Goal: Check status: Check status

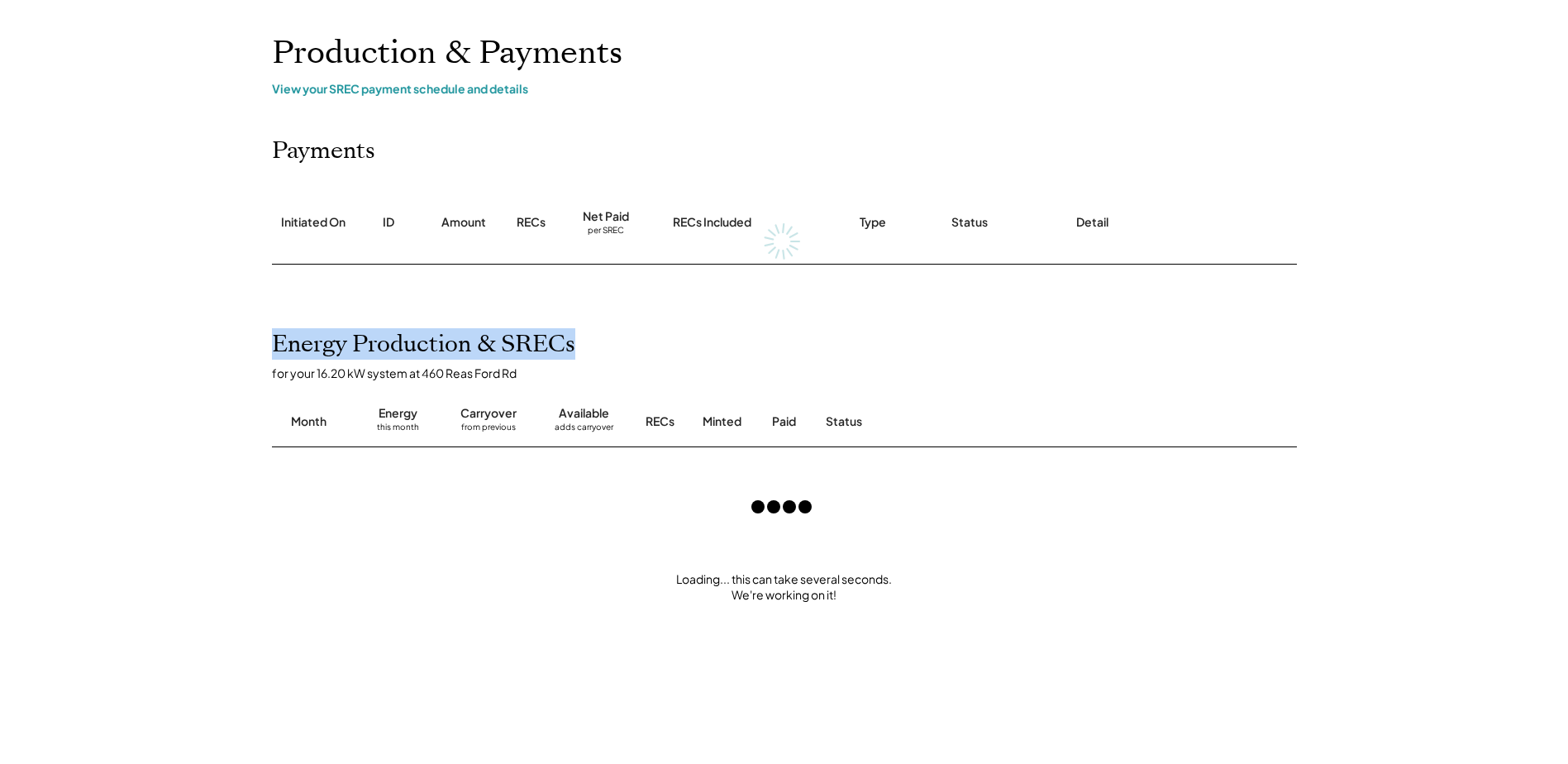
drag, startPoint x: 274, startPoint y: 342, endPoint x: 623, endPoint y: 337, distance: 349.0
click at [623, 337] on div "Energy Production & SRECs for your 16.20 kW system at 460 Reas Ford Rd Month En…" at bounding box center [784, 613] width 1058 height 563
drag, startPoint x: 623, startPoint y: 337, endPoint x: 510, endPoint y: 340, distance: 113.0
click at [537, 339] on h2 "Energy Production & SRECs" at bounding box center [424, 345] width 303 height 28
drag, startPoint x: 306, startPoint y: 337, endPoint x: 592, endPoint y: 341, distance: 286.0
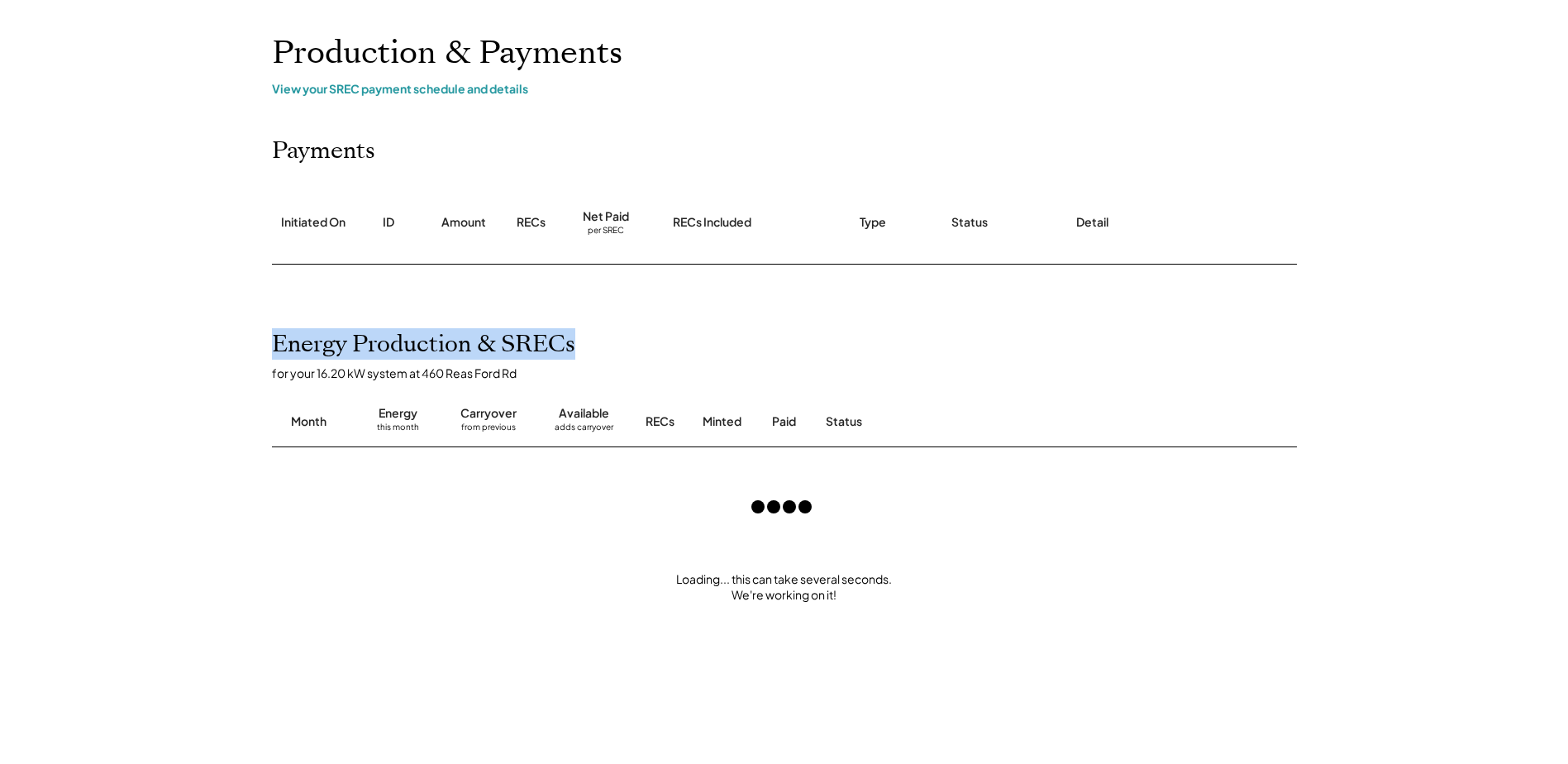
click at [592, 341] on div "Energy Production & SRECs for your 16.20 kW system at 460 Reas Ford Rd Month En…" at bounding box center [784, 613] width 1058 height 563
click at [586, 341] on div "Energy Production & SRECs for your 16.20 kW system at 460 Reas Ford Rd Month En…" at bounding box center [784, 613] width 1058 height 563
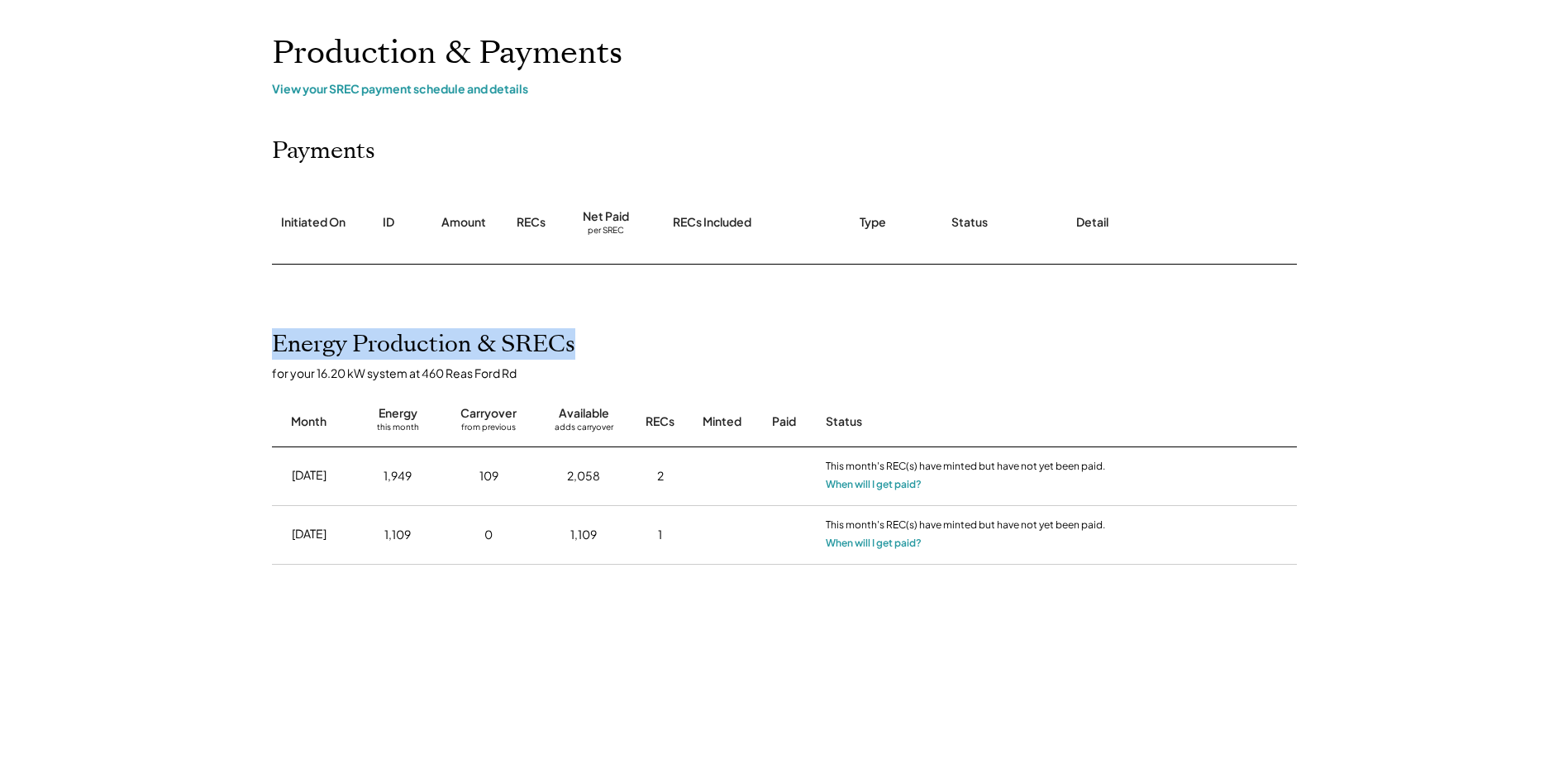
drag, startPoint x: 568, startPoint y: 344, endPoint x: 276, endPoint y: 347, distance: 292.0
click at [276, 347] on h2 "Energy Production & SRECs" at bounding box center [424, 345] width 303 height 28
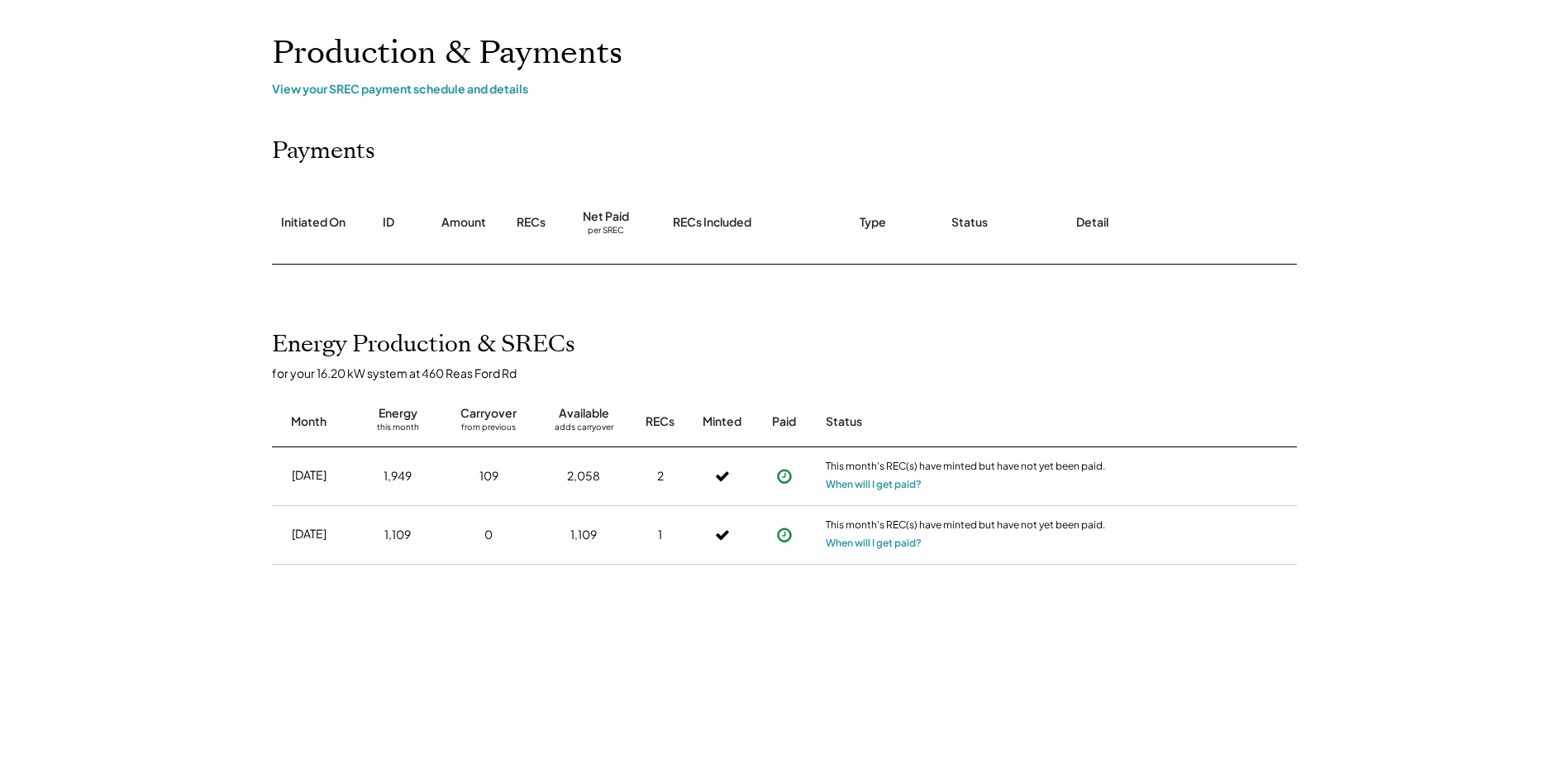
drag, startPoint x: 276, startPoint y: 347, endPoint x: 219, endPoint y: 364, distance: 59.5
click at [219, 364] on div "Home My Payments Direct Deposit My Account Support Log Out Refer a Friend Produ…" at bounding box center [784, 497] width 1568 height 1159
drag, startPoint x: 384, startPoint y: 473, endPoint x: 481, endPoint y: 481, distance: 97.3
click at [481, 481] on div "Aug 2025 1,949 109 2,058 2 This month's REC(s) have minted but have not yet bee…" at bounding box center [785, 477] width 1025 height 59
drag, startPoint x: 481, startPoint y: 481, endPoint x: 447, endPoint y: 485, distance: 34.2
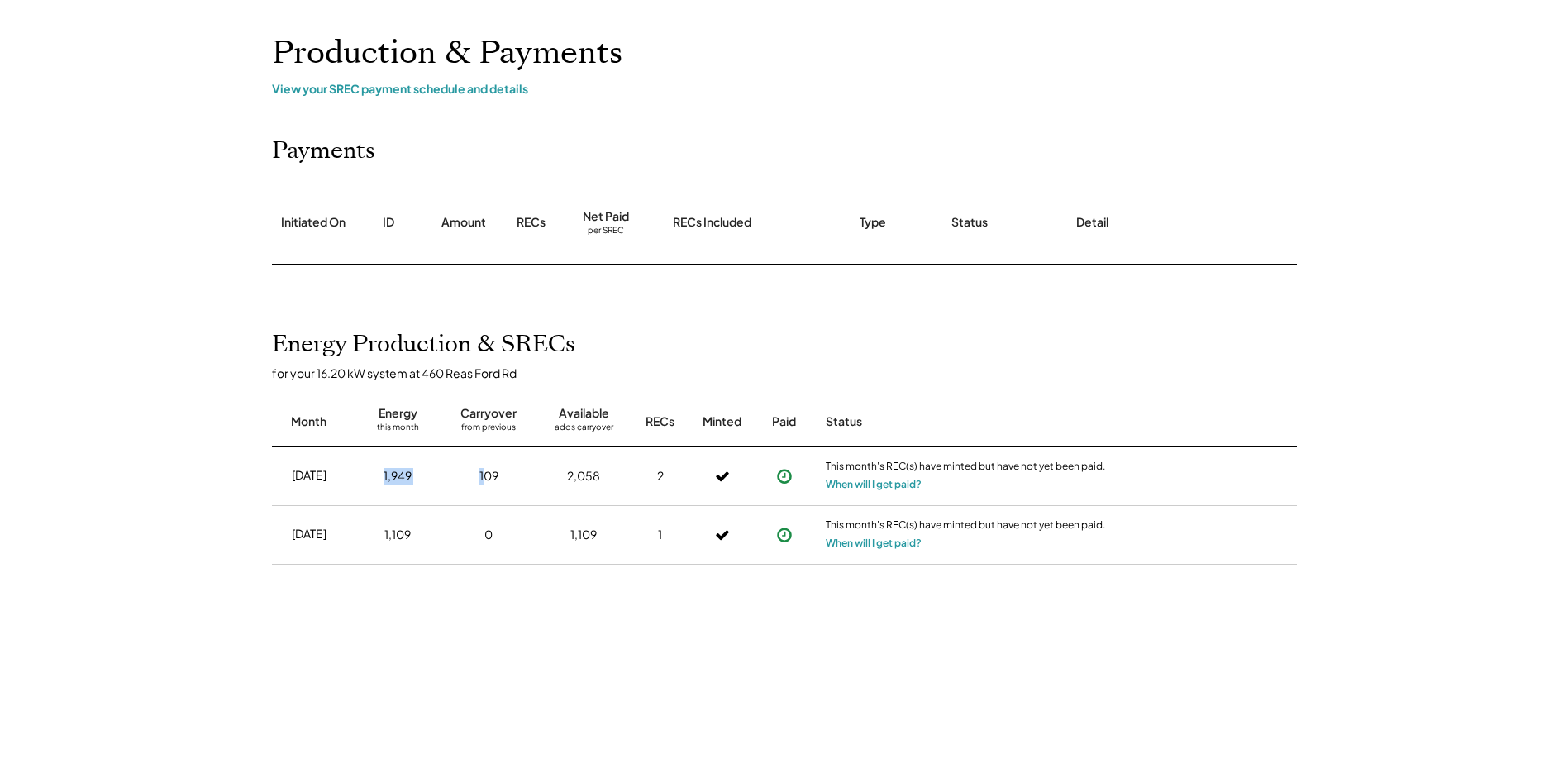
click at [447, 485] on div "Aug 2025 1,949 109 2,058 2 This month's REC(s) have minted but have not yet bee…" at bounding box center [785, 477] width 1025 height 59
click at [521, 481] on div "Aug 2025 1,949 109 2,058 2 This month's REC(s) have minted but have not yet bee…" at bounding box center [785, 477] width 1025 height 59
click at [520, 481] on div "109" at bounding box center [489, 476] width 78 height 41
drag, startPoint x: 567, startPoint y: 480, endPoint x: 607, endPoint y: 500, distance: 44.7
click at [607, 500] on div "Aug 2025 1,949 109 2,058 2 This month's REC(s) have minted but have not yet bee…" at bounding box center [785, 477] width 1025 height 59
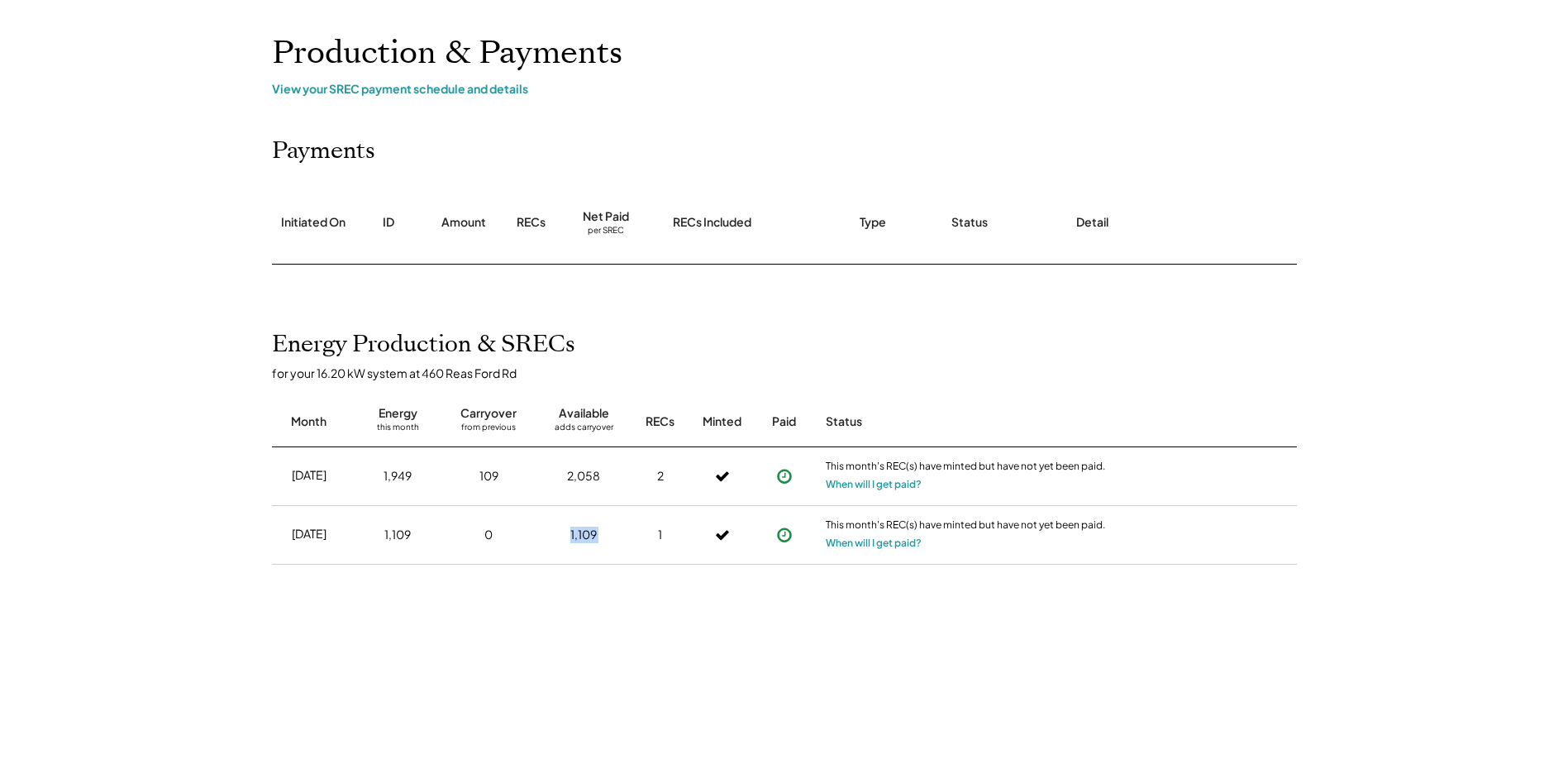
drag, startPoint x: 607, startPoint y: 500, endPoint x: 647, endPoint y: 547, distance: 61.7
click at [647, 547] on div "Jul 2025 1,109 0 1,109 1 This month's REC(s) have minted but have not yet been …" at bounding box center [785, 536] width 1025 height 59
drag, startPoint x: 647, startPoint y: 547, endPoint x: 599, endPoint y: 535, distance: 49.5
click at [594, 541] on div "1,109" at bounding box center [584, 535] width 27 height 17
drag, startPoint x: 602, startPoint y: 531, endPoint x: 532, endPoint y: 529, distance: 70.0
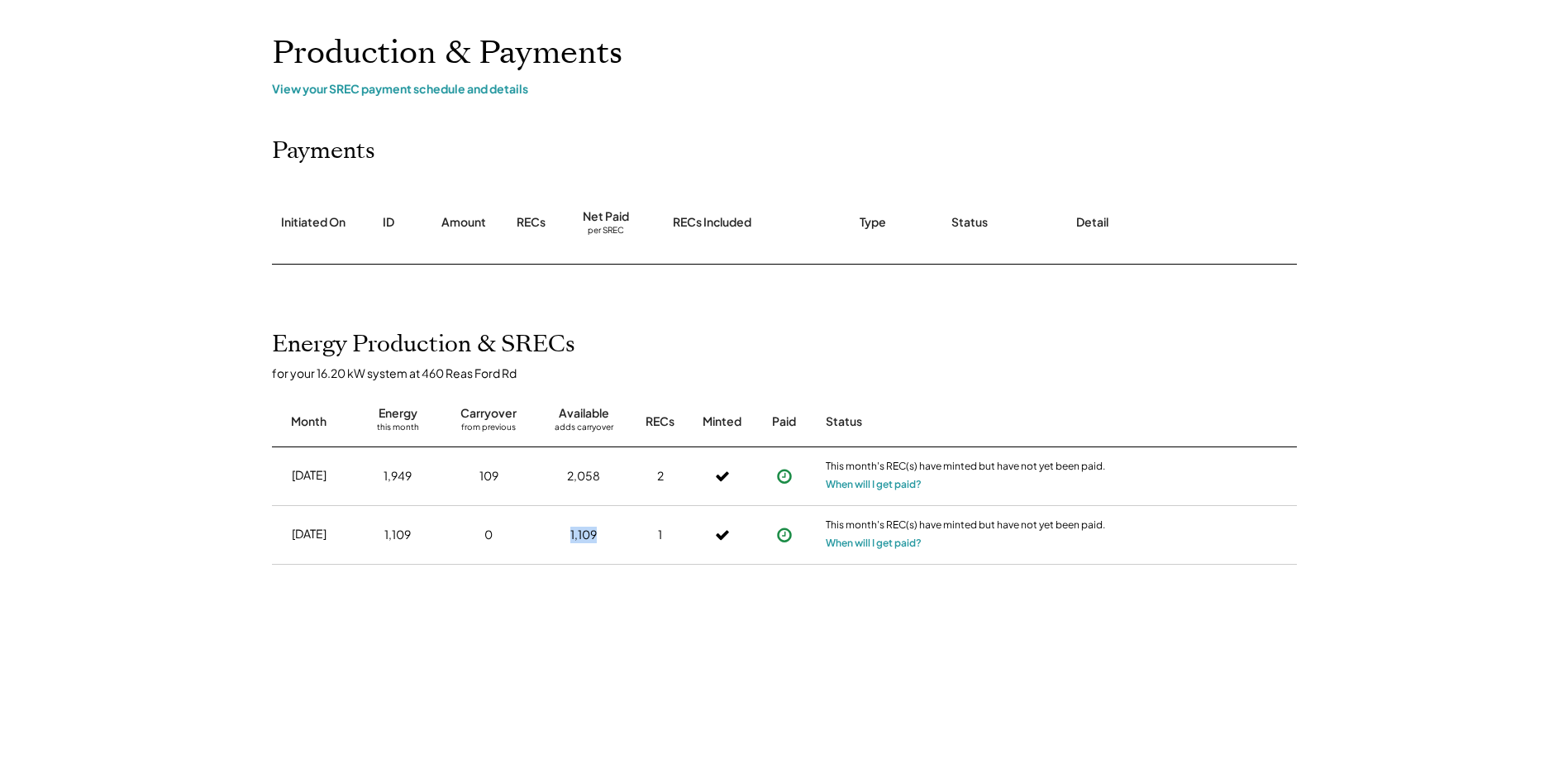
click at [532, 529] on div "Jul 2025 1,109 0 1,109 1 This month's REC(s) have minted but have not yet been …" at bounding box center [785, 536] width 1025 height 59
